Goal: Complete application form

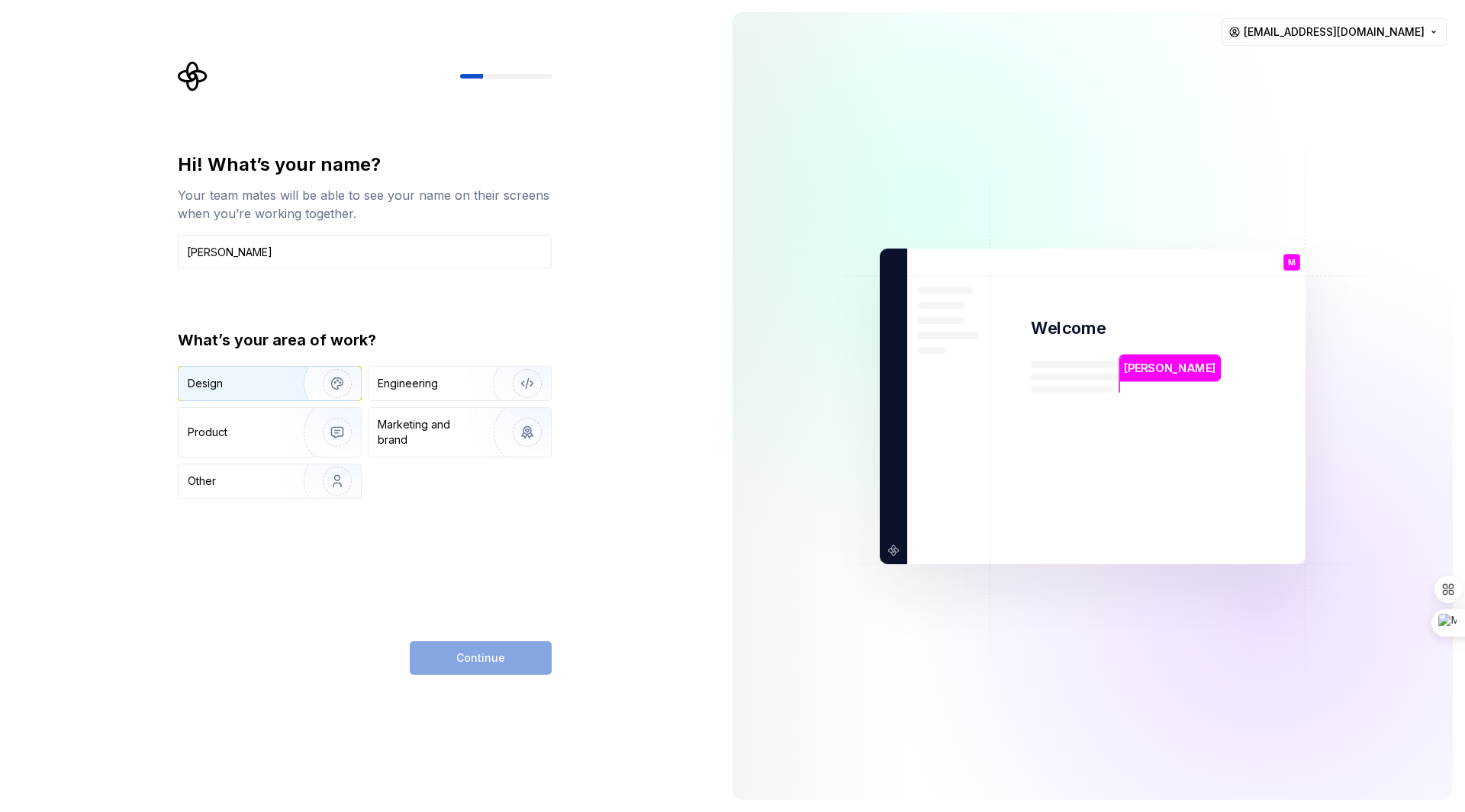
type input "[PERSON_NAME]"
click at [232, 394] on div "Design" at bounding box center [269, 383] width 182 height 33
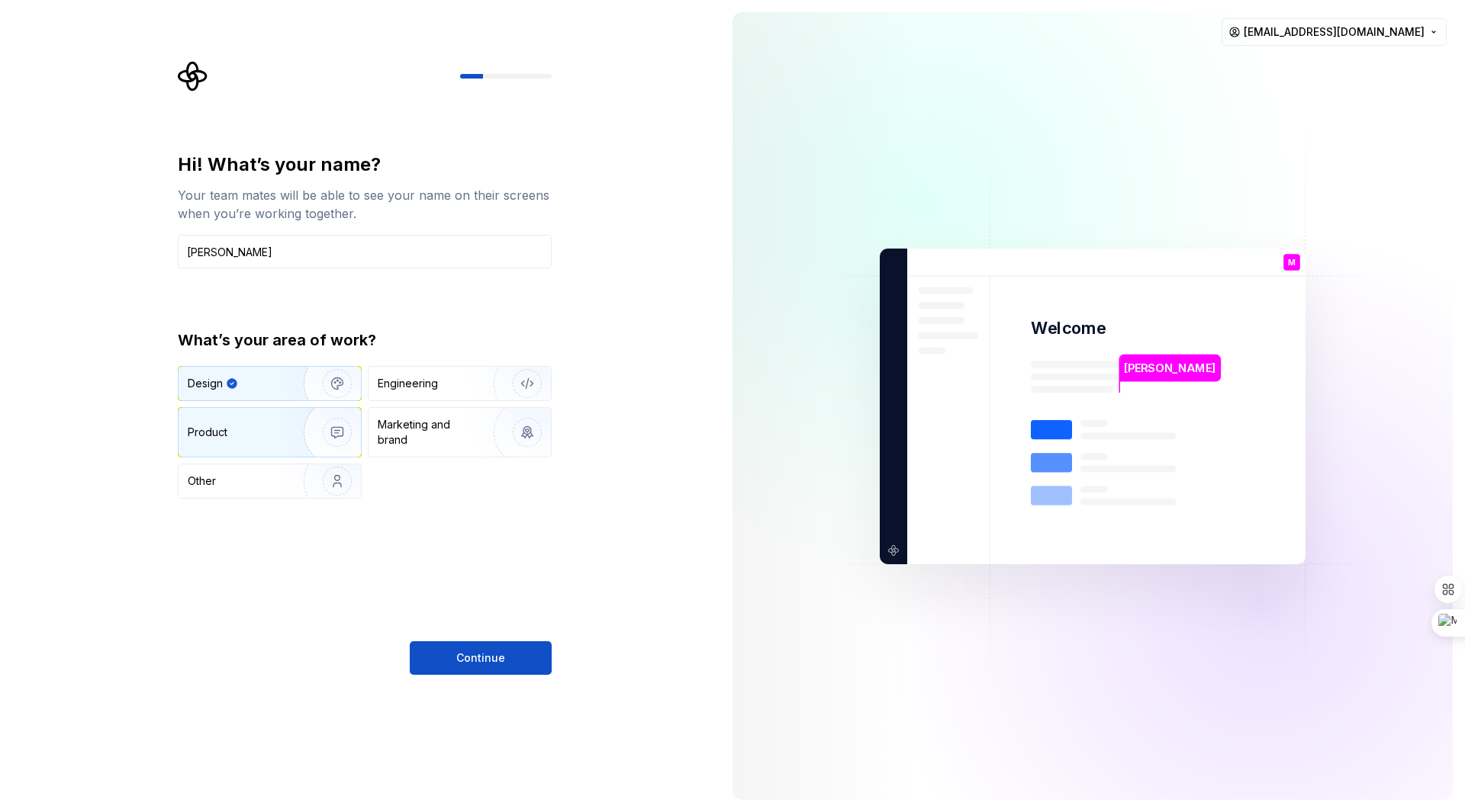
click at [223, 448] on div "Product" at bounding box center [269, 432] width 182 height 49
click at [240, 386] on div "Design" at bounding box center [235, 383] width 96 height 15
click at [496, 661] on span "Continue" at bounding box center [481, 658] width 49 height 15
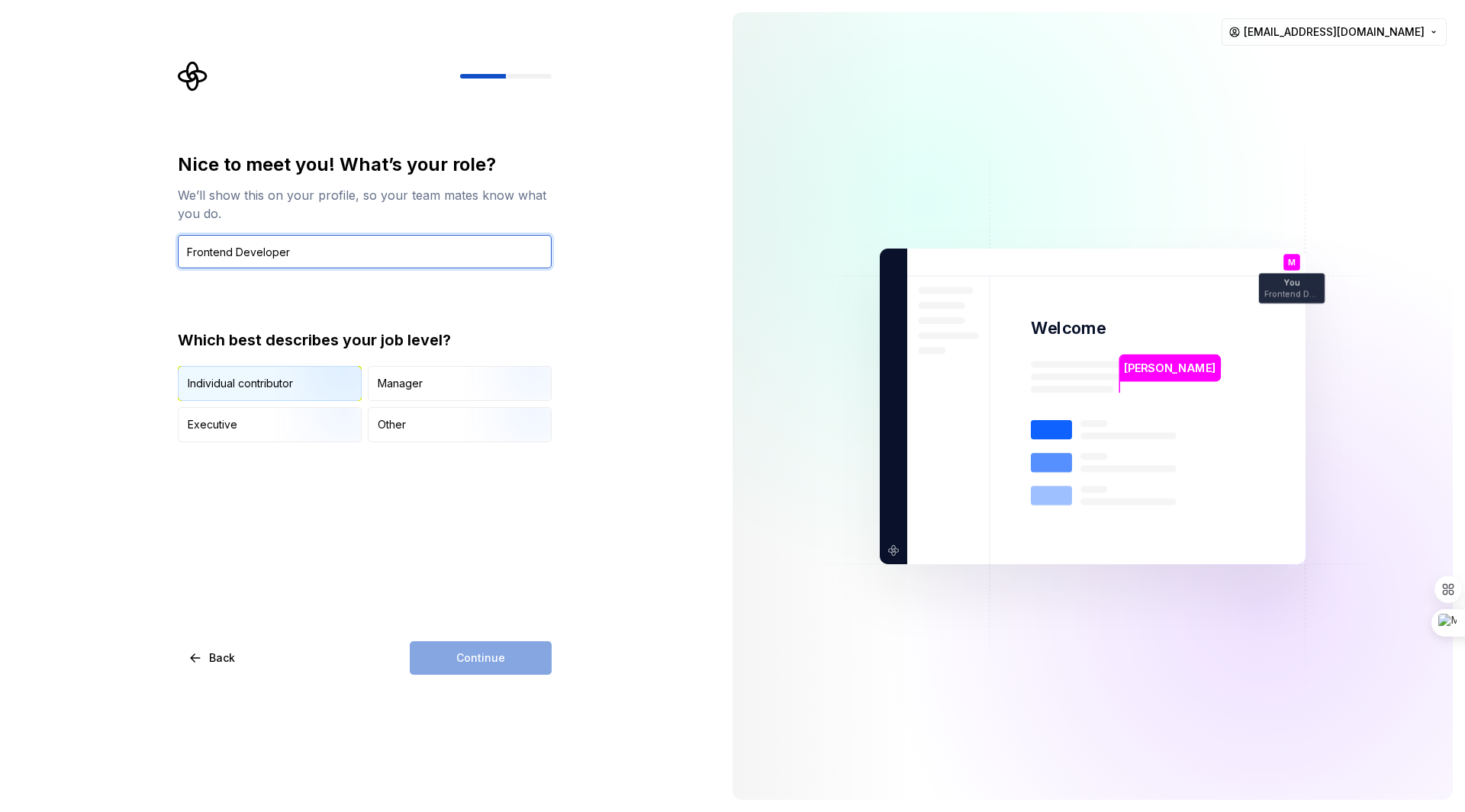
type input "Frontend Developer"
click at [222, 400] on div "Individual contributor" at bounding box center [269, 383] width 182 height 33
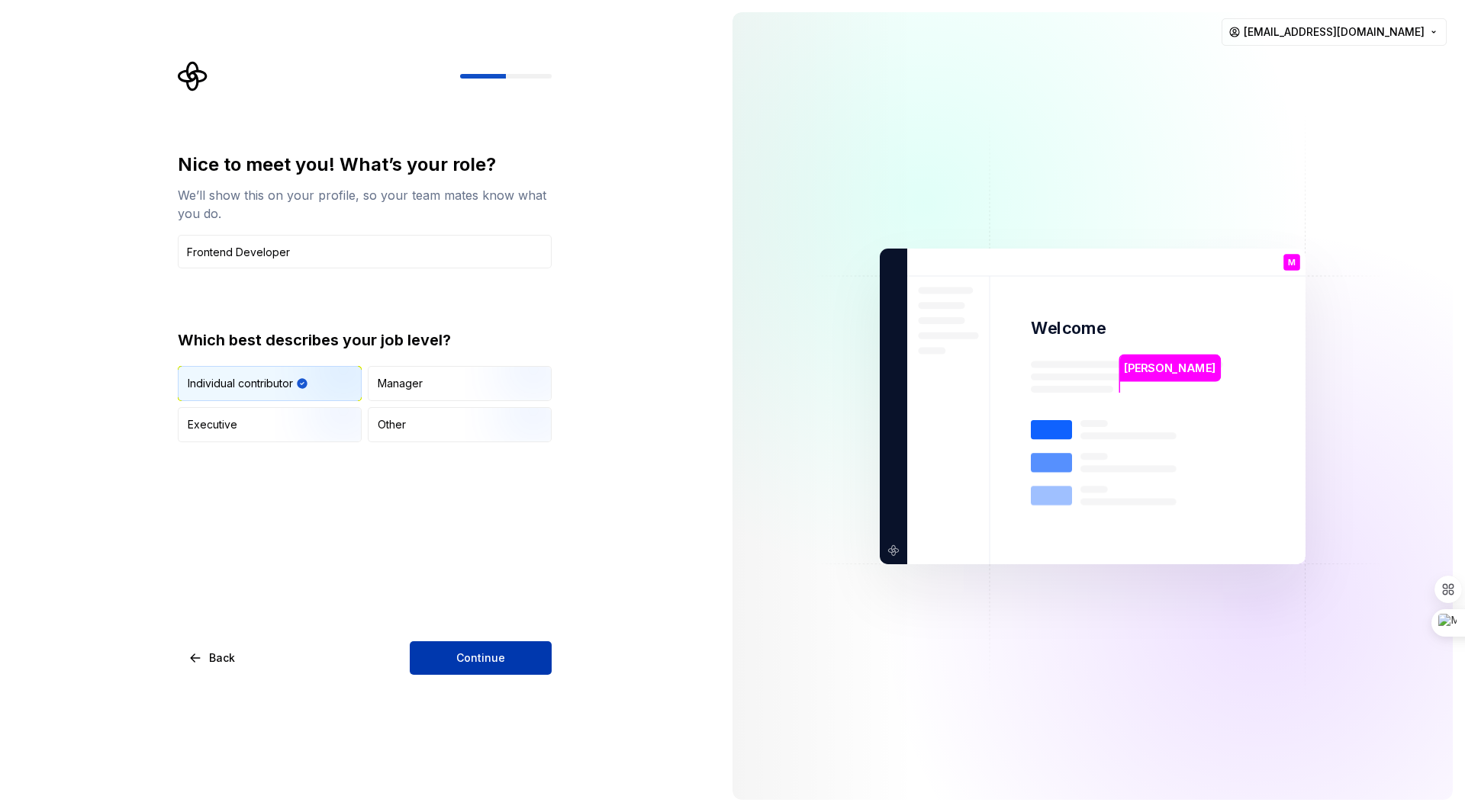
click at [445, 662] on button "Continue" at bounding box center [481, 658] width 142 height 33
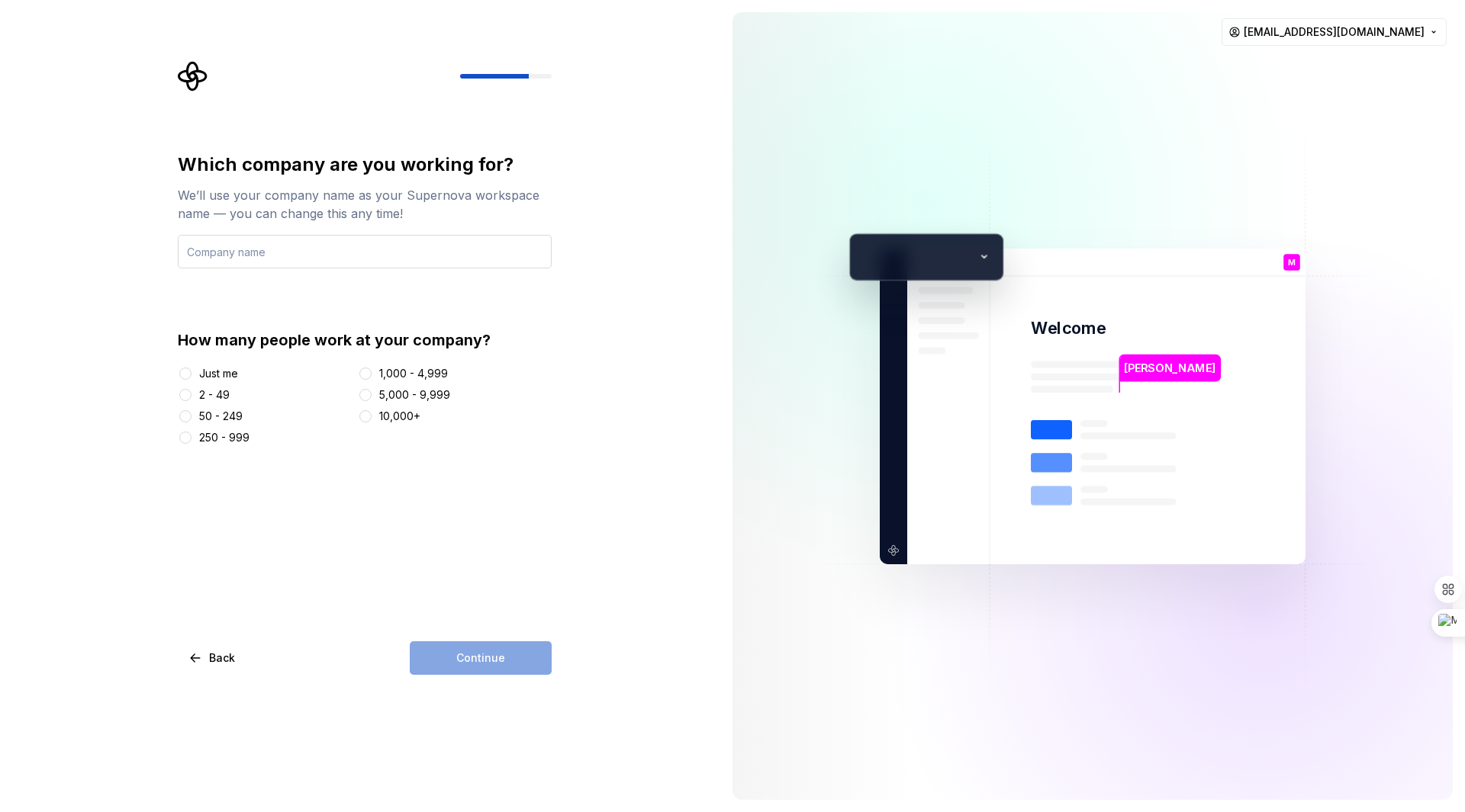
click at [245, 261] on input "text" at bounding box center [364, 252] width 374 height 33
type input "Escologics"
click at [208, 253] on input "Escologics" at bounding box center [364, 252] width 374 height 33
type input "Freelancer"
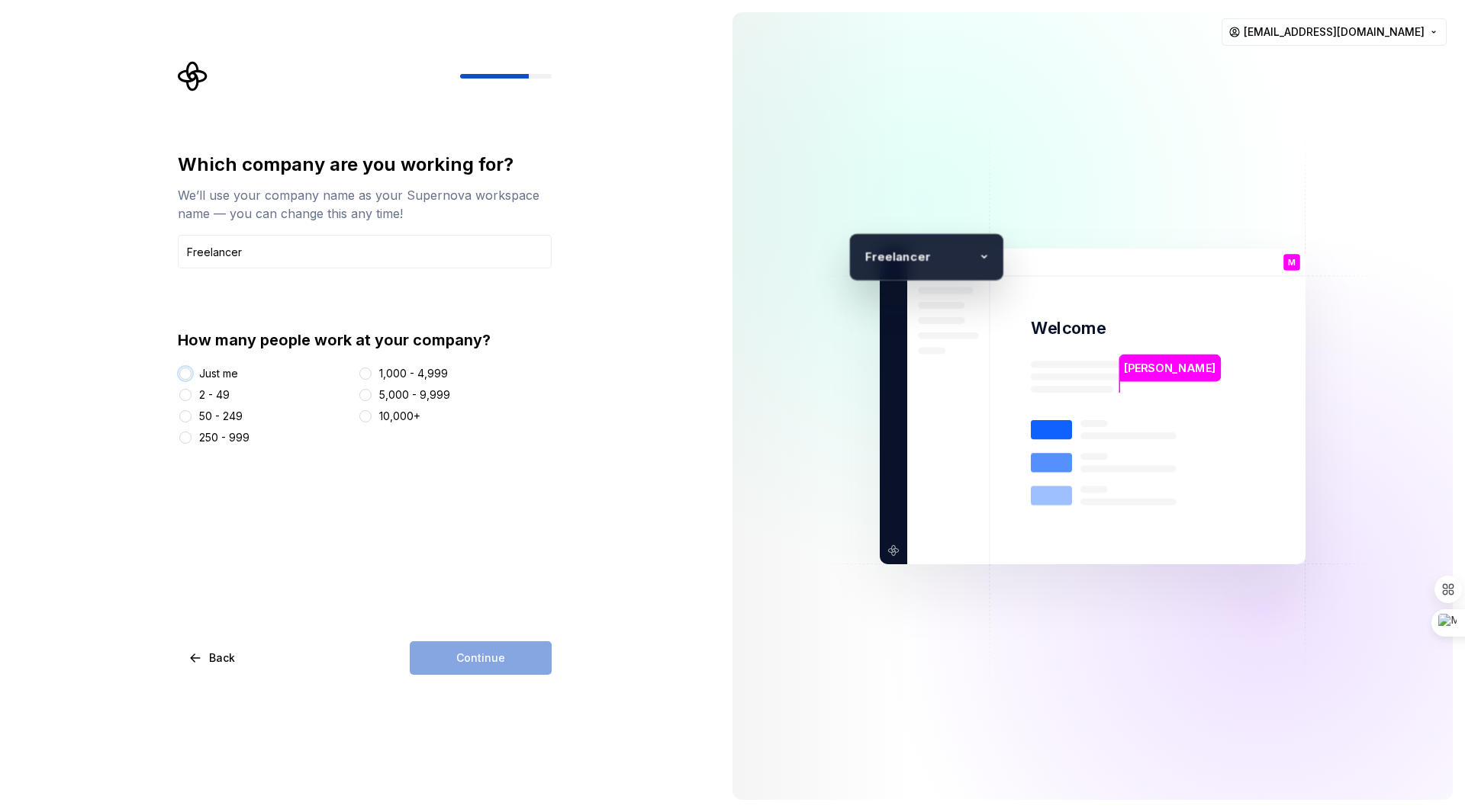
click at [188, 375] on button "Just me" at bounding box center [185, 373] width 12 height 12
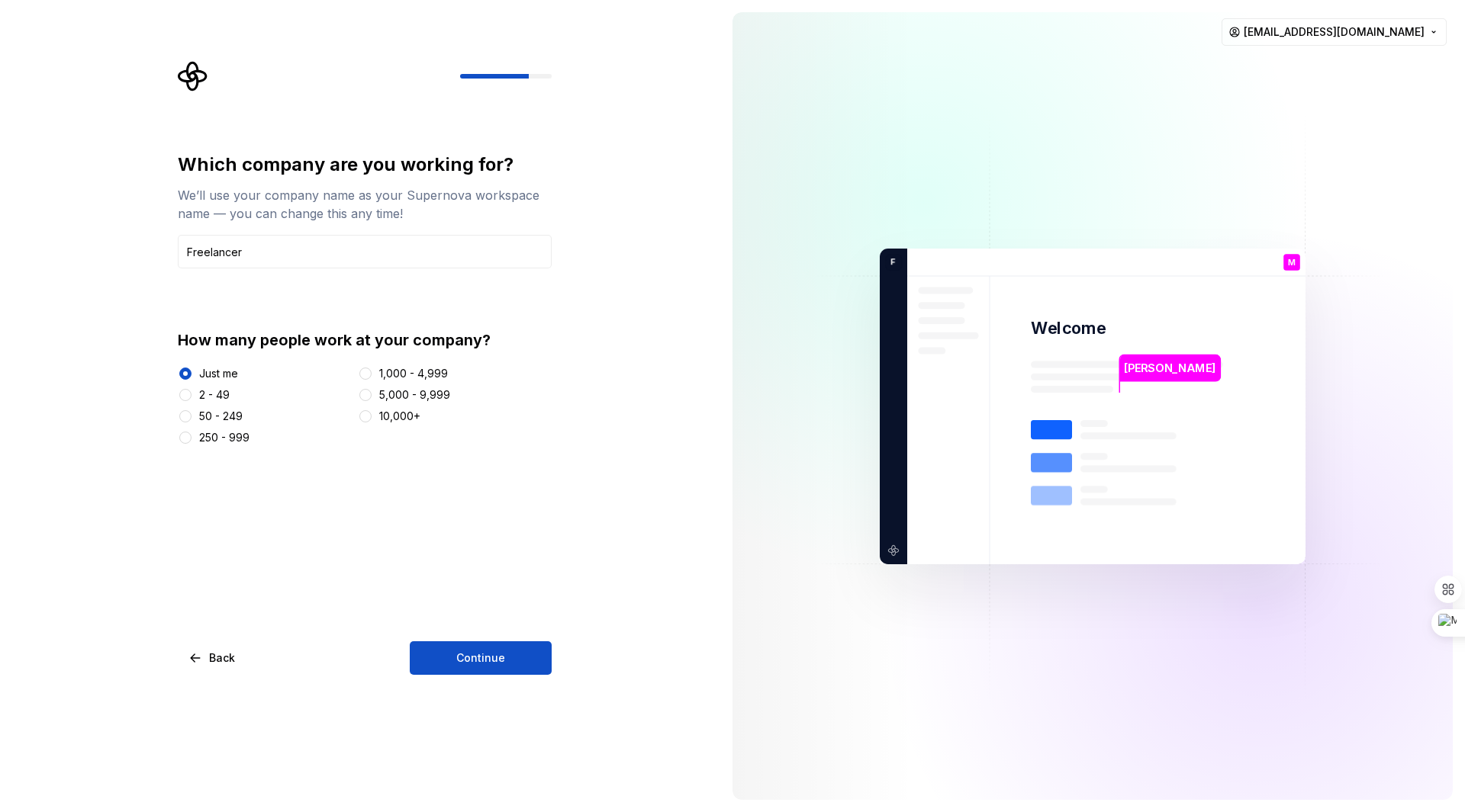
click at [484, 655] on span "Continue" at bounding box center [481, 658] width 49 height 15
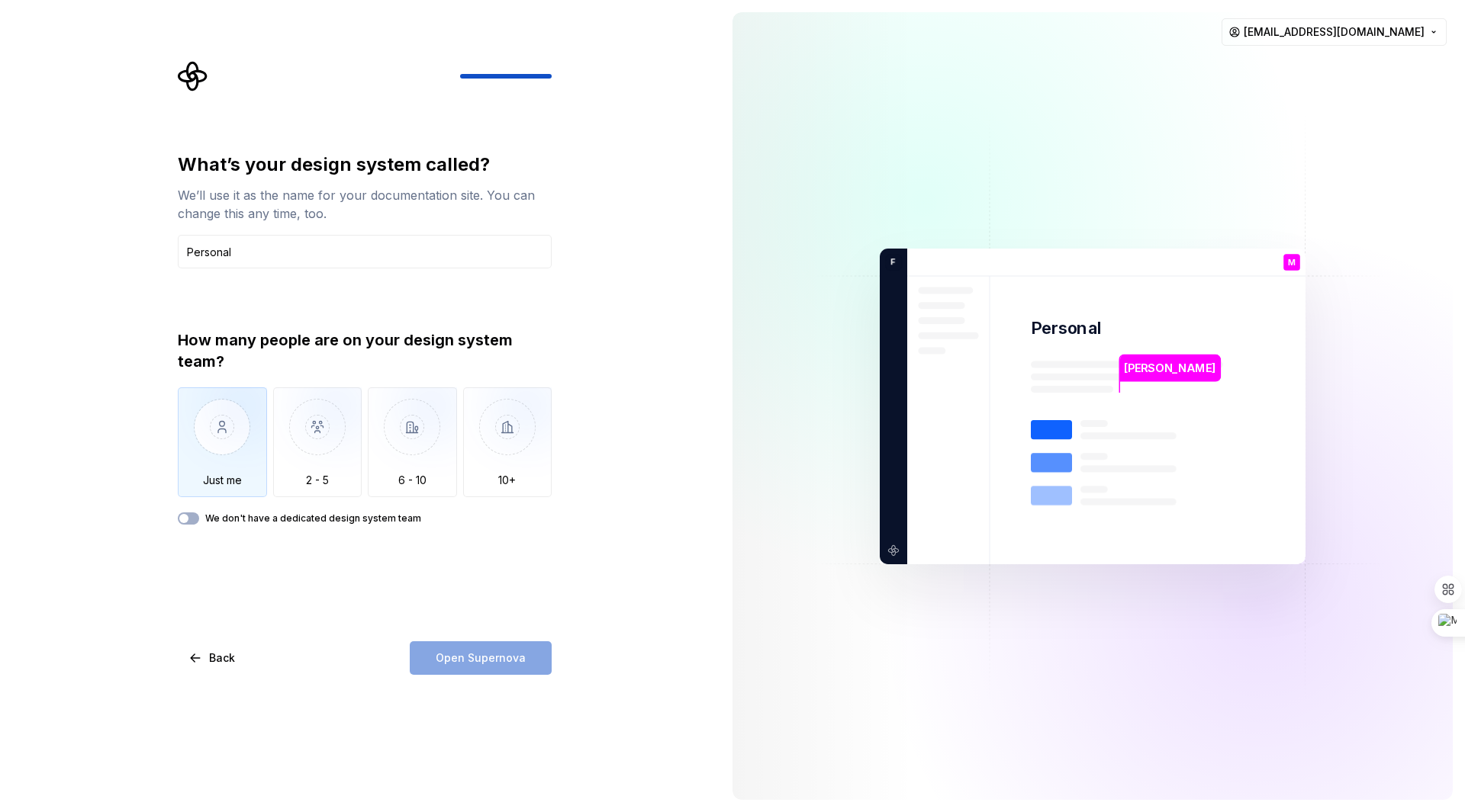
type input "Personal"
click at [215, 472] on img "button" at bounding box center [222, 438] width 89 height 102
click at [475, 661] on span "Open Supernova" at bounding box center [481, 658] width 90 height 15
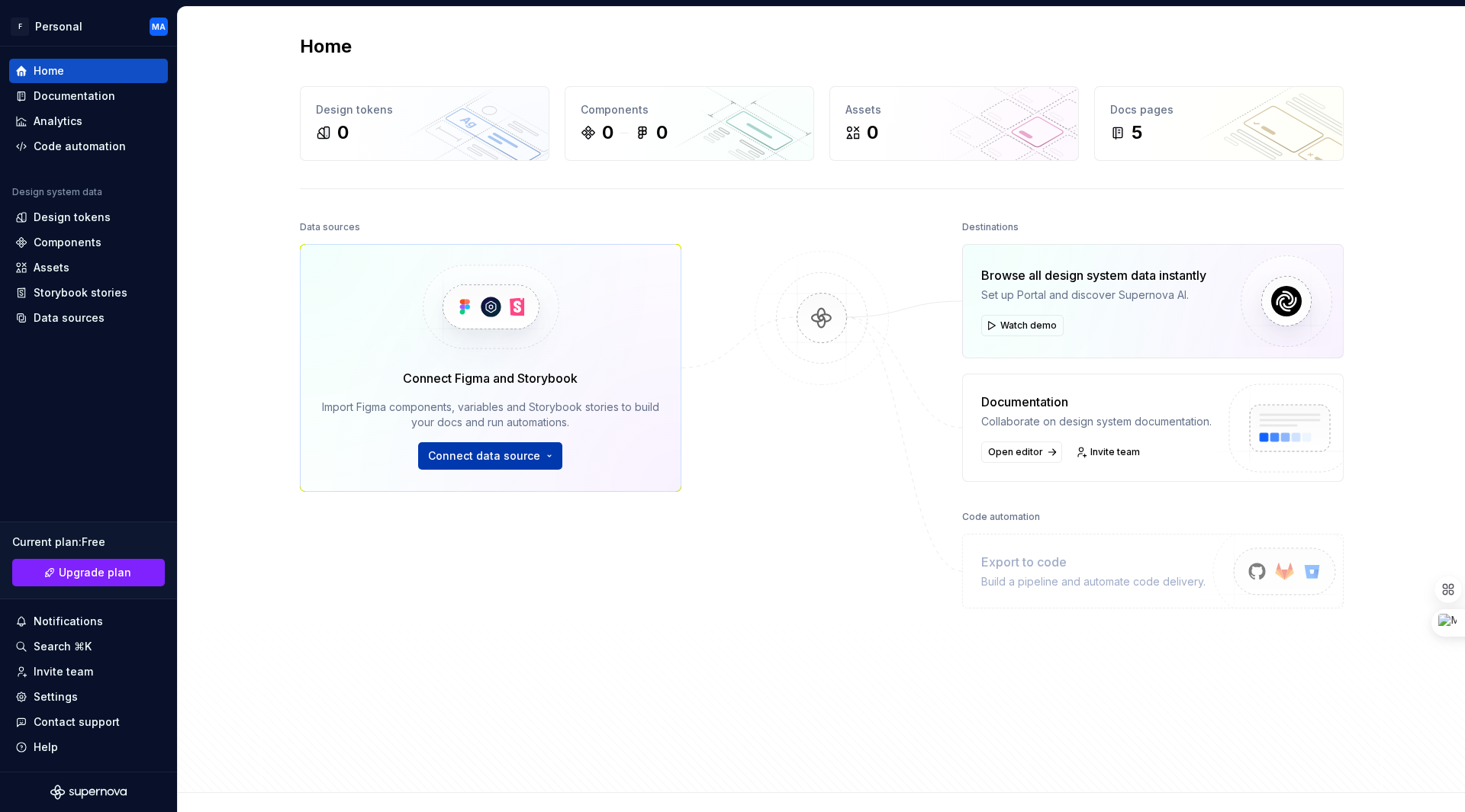
click at [488, 461] on span "Connect data source" at bounding box center [484, 456] width 112 height 15
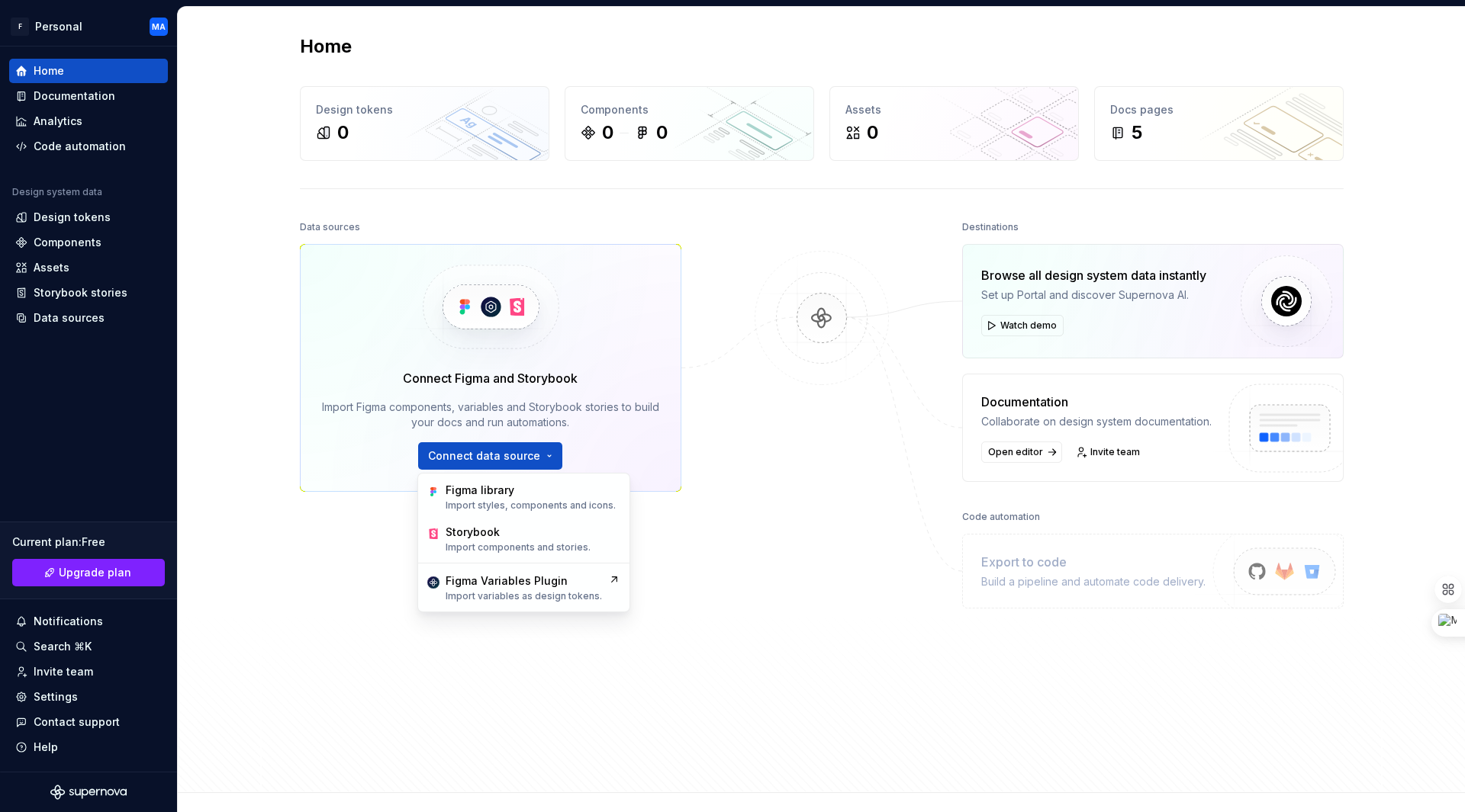
click at [736, 529] on div "Data sources Connect Figma and Storybook Import Figma components, variables and…" at bounding box center [822, 491] width 1044 height 548
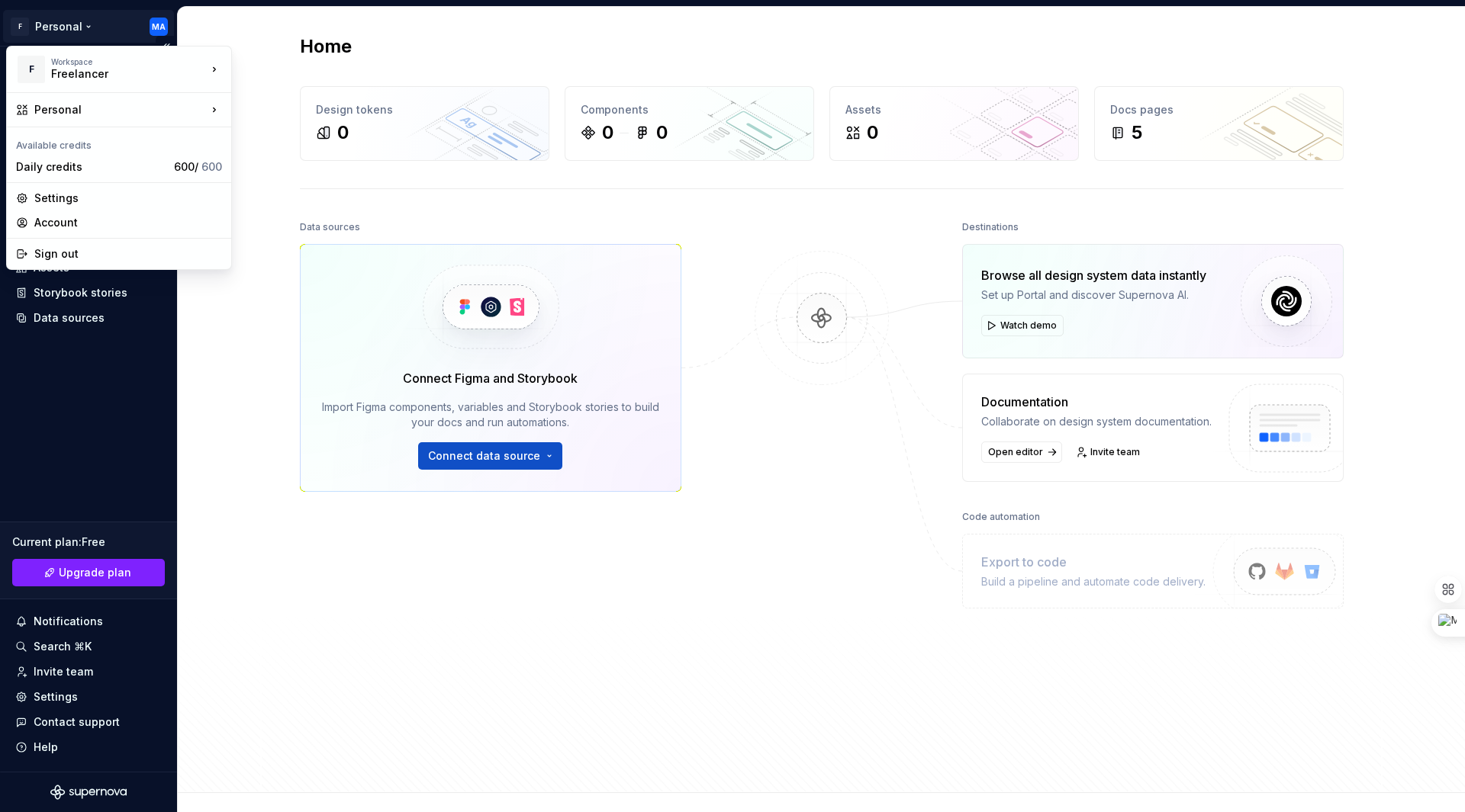
click at [158, 26] on html "F Personal MA Home Documentation Analytics Code automation Design system data D…" at bounding box center [732, 406] width 1465 height 812
click at [61, 255] on div "Sign out" at bounding box center [128, 254] width 188 height 15
